Goal: Task Accomplishment & Management: Use online tool/utility

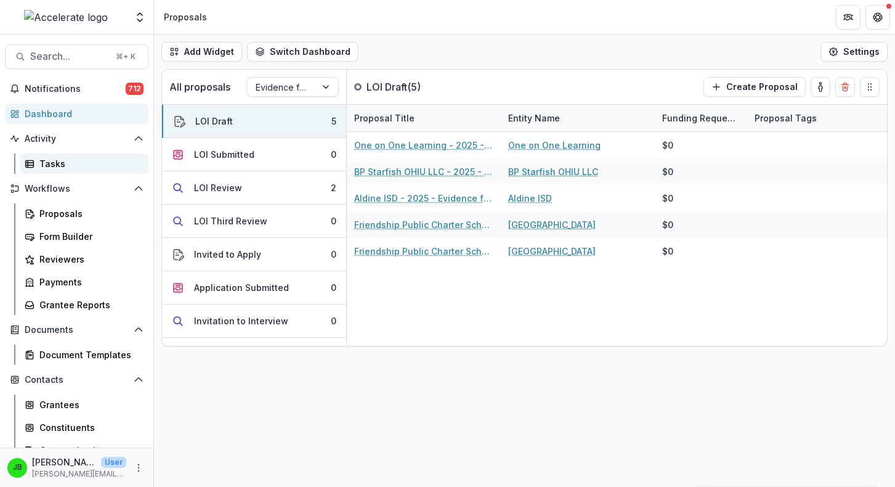
click at [47, 163] on div "Tasks" at bounding box center [88, 163] width 99 height 13
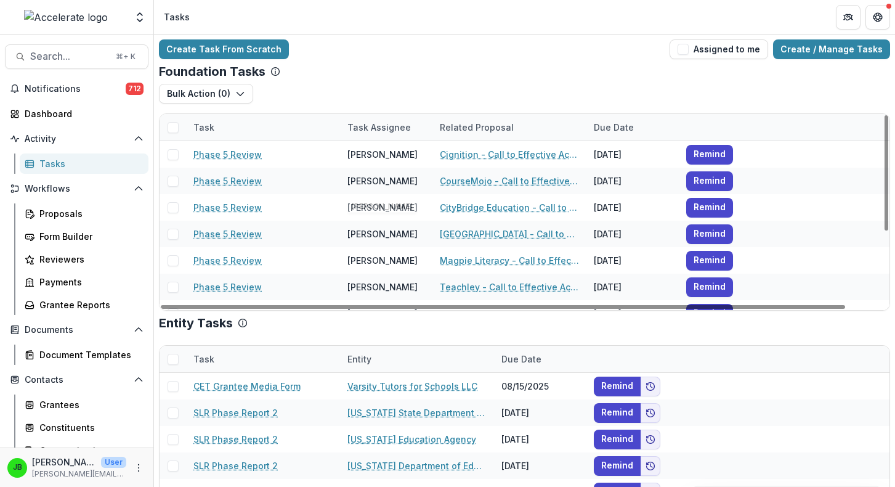
click at [375, 131] on div "Task Assignee" at bounding box center [379, 127] width 78 height 13
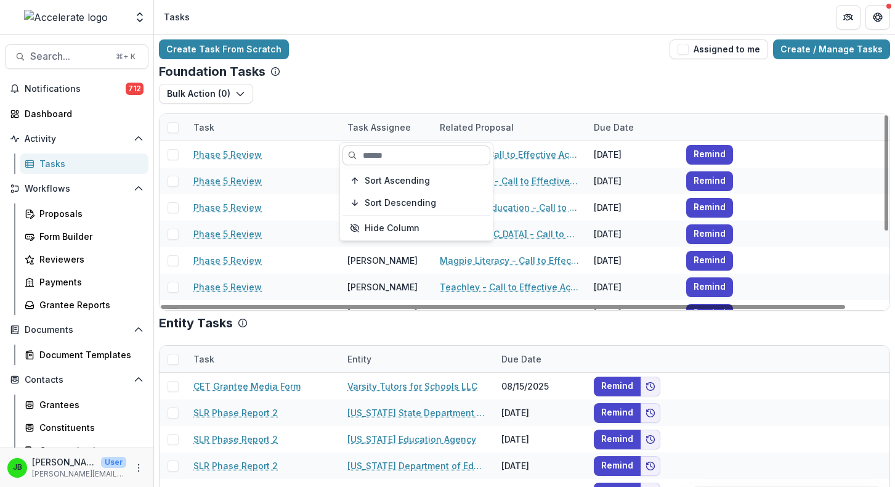
click at [376, 148] on input at bounding box center [417, 155] width 148 height 20
type input "***"
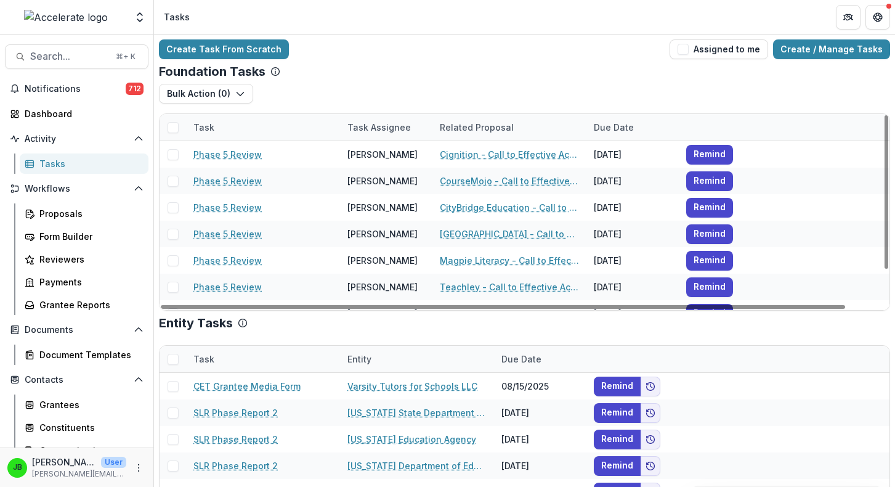
click at [411, 81] on div "Foundation Tasks Bulk Action ( 0 ) Reporting Schedule Tasks Task Task Assignee …" at bounding box center [524, 187] width 731 height 246
click at [169, 128] on span at bounding box center [173, 127] width 11 height 11
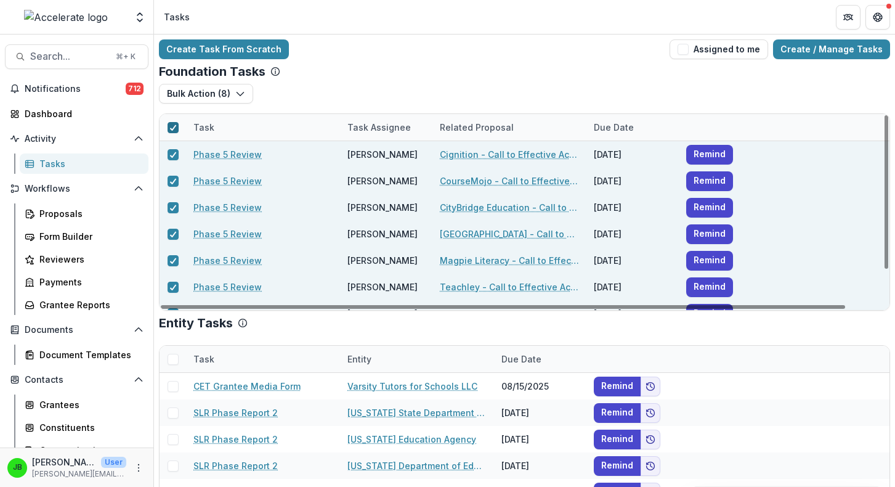
click at [169, 128] on icon at bounding box center [172, 127] width 7 height 6
